Goal: Find specific page/section: Find specific page/section

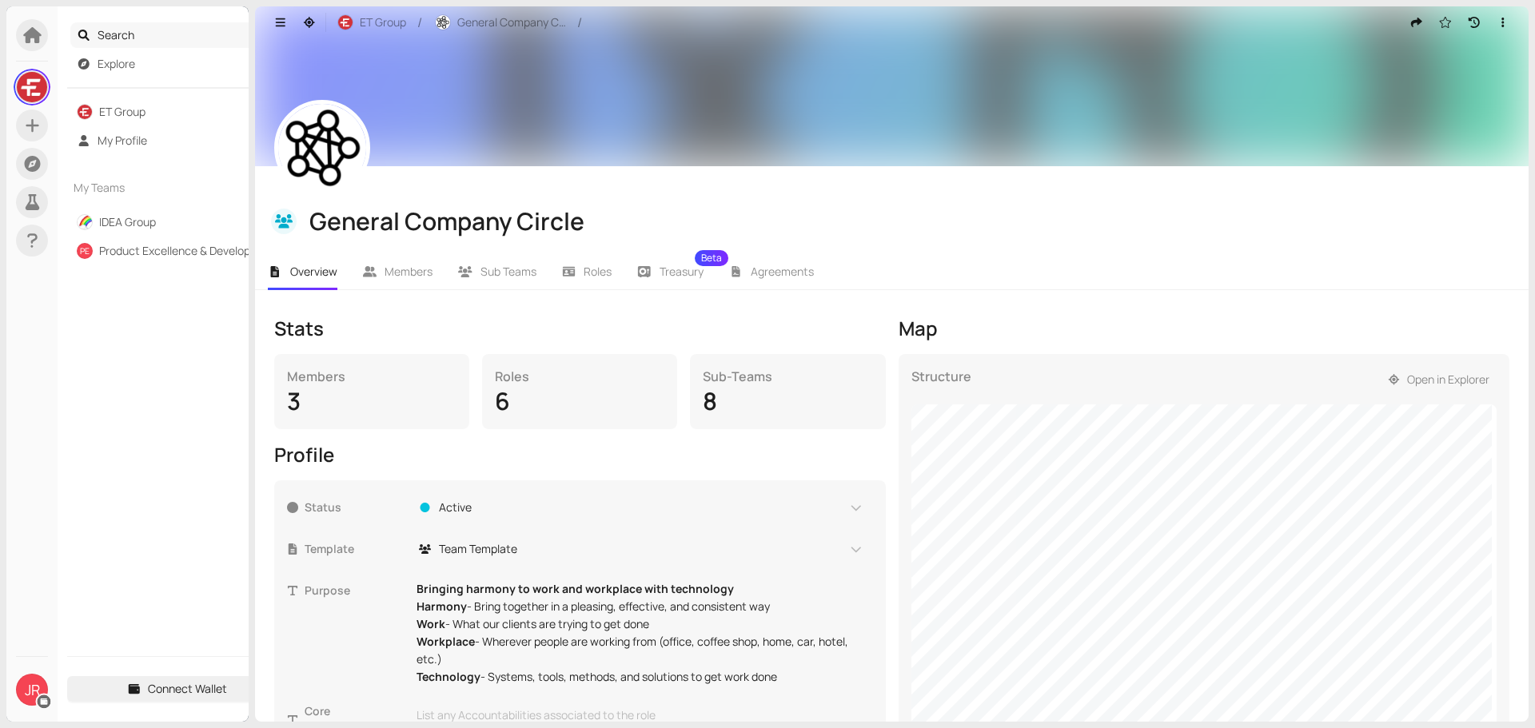
click at [114, 35] on span "Search" at bounding box center [188, 35] width 181 height 26
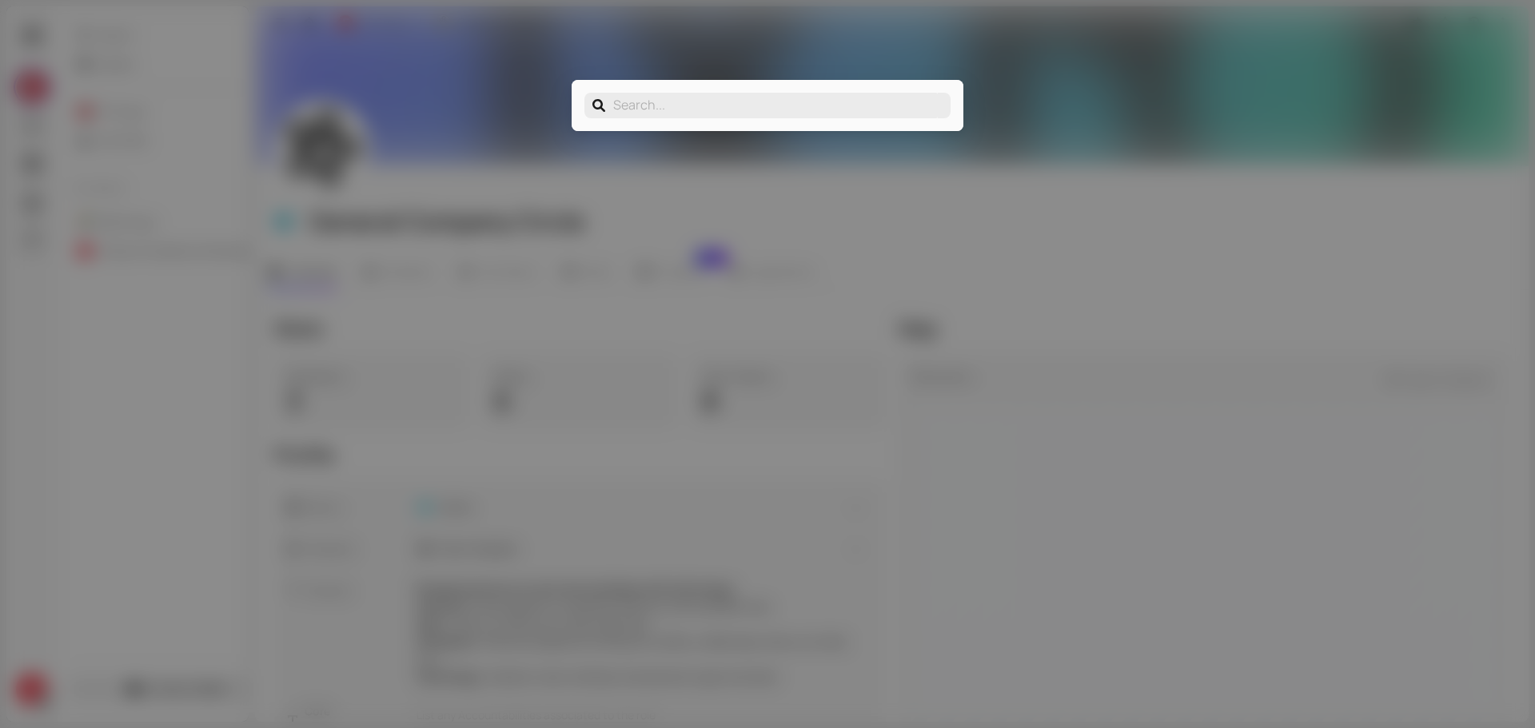
type input "j"
type input "jo"
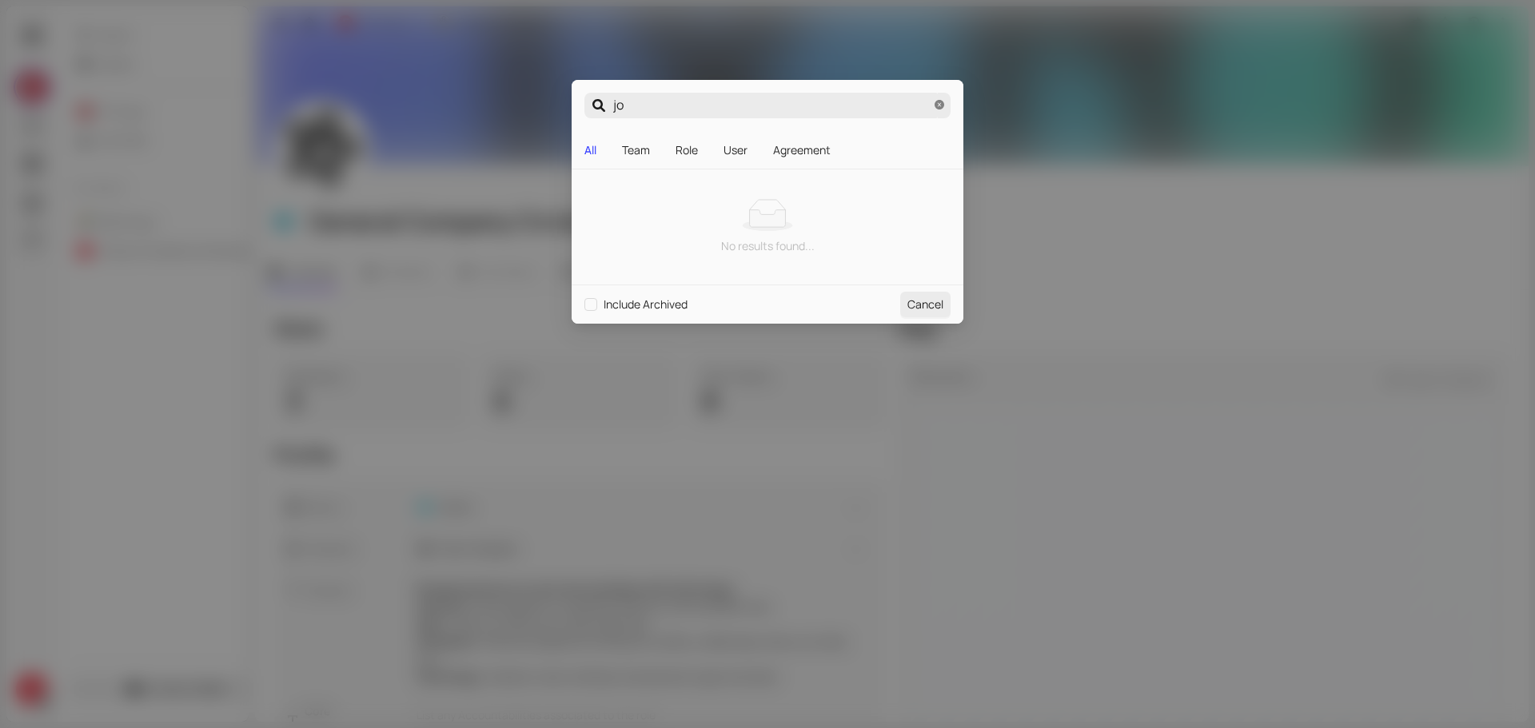
type input "joy"
type input "joyc"
type input "[PERSON_NAME]"
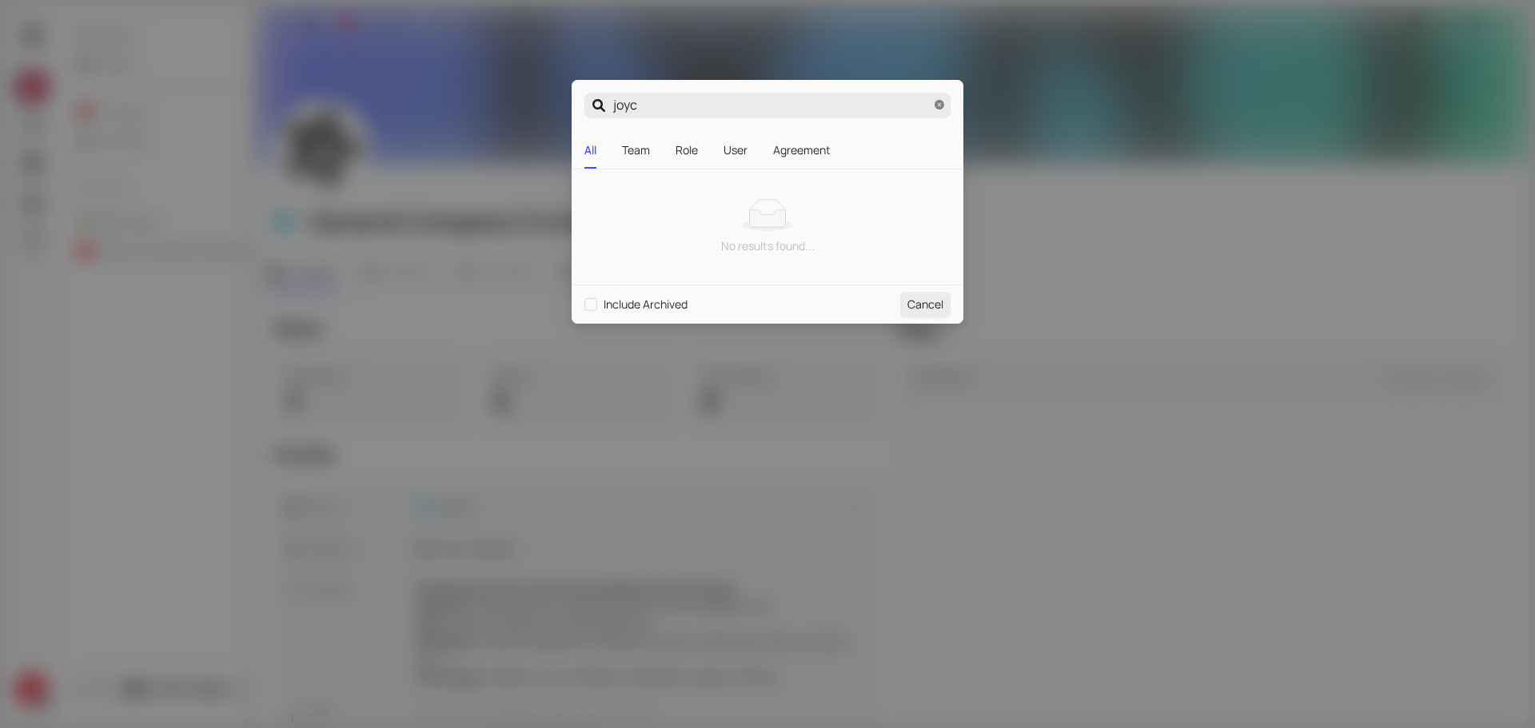
type input "[PERSON_NAME]"
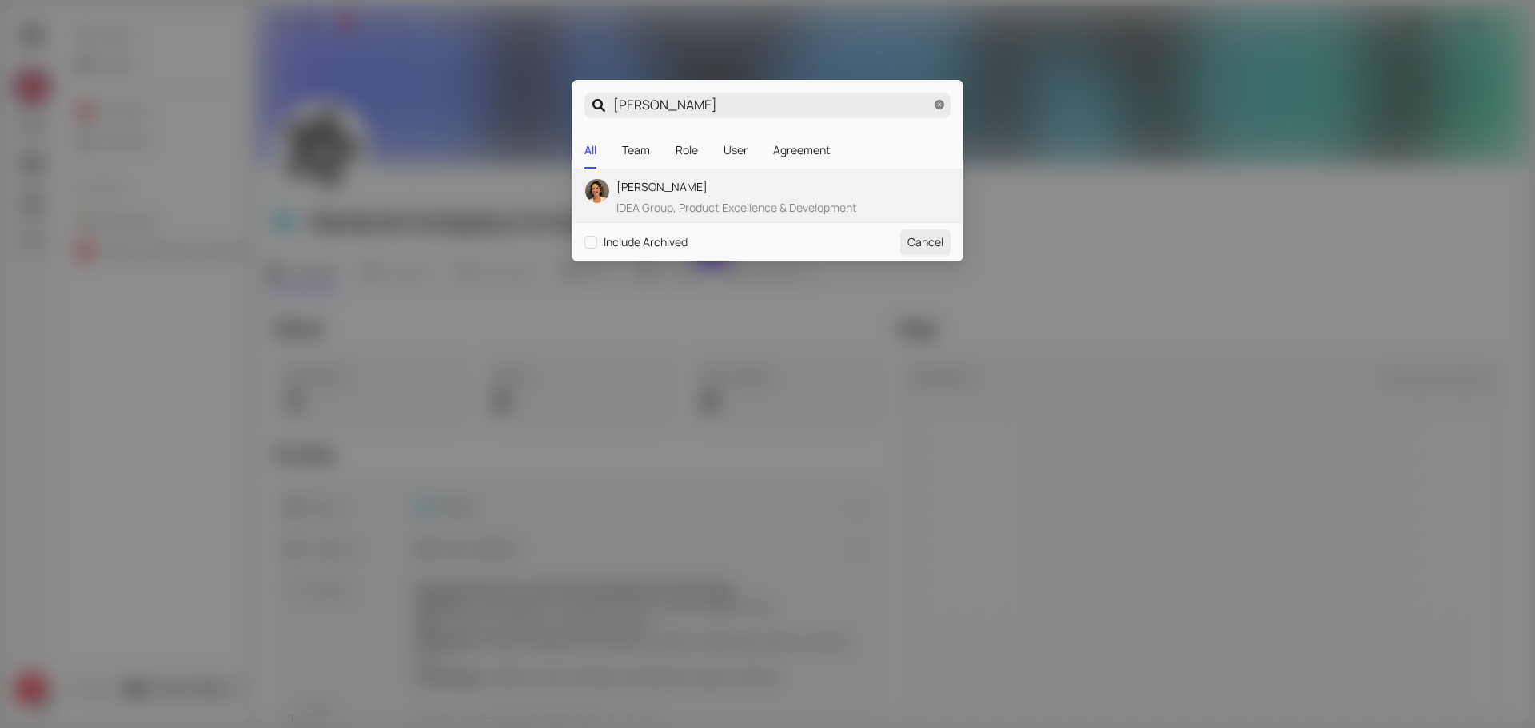
click at [695, 185] on span "[PERSON_NAME]" at bounding box center [736, 187] width 241 height 18
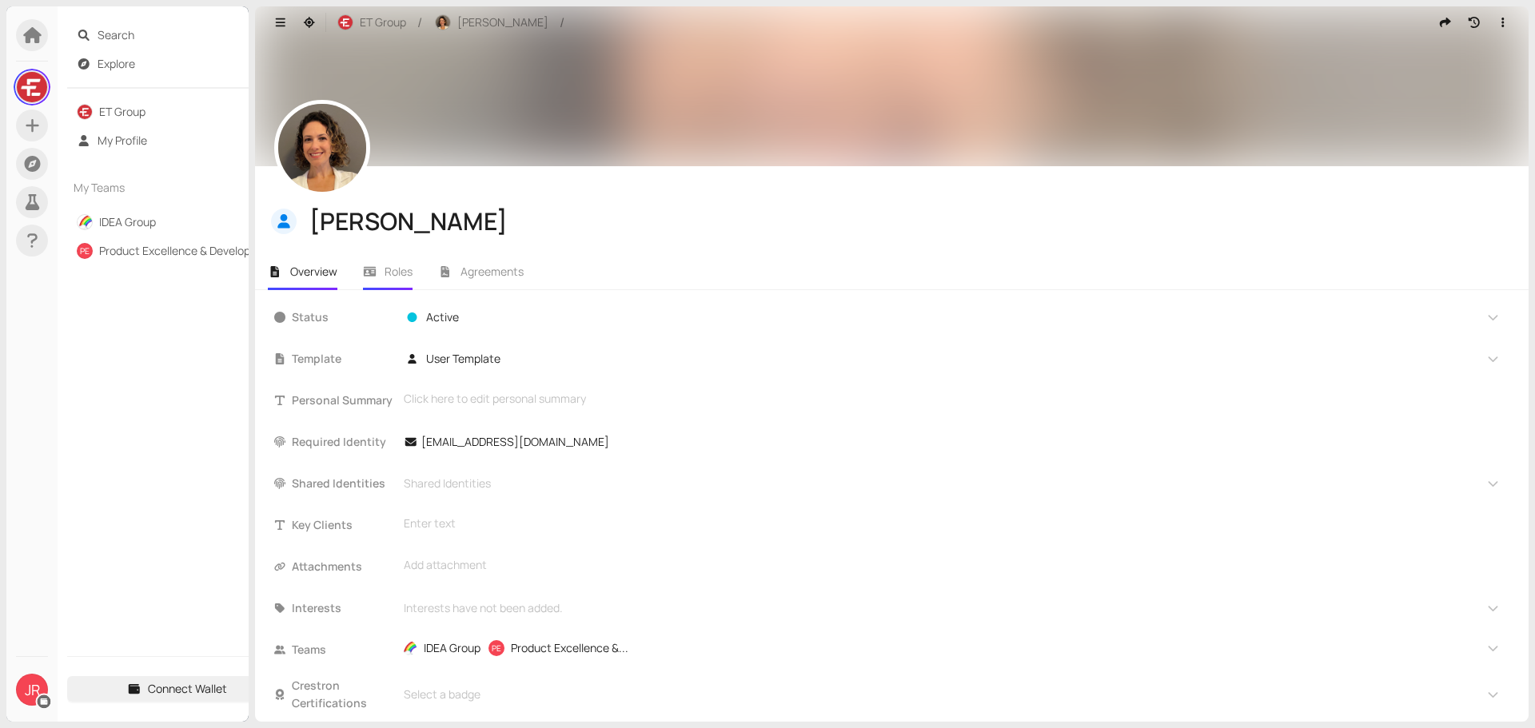
click at [382, 274] on li "Roles" at bounding box center [388, 271] width 76 height 37
